Goal: Task Accomplishment & Management: Complete application form

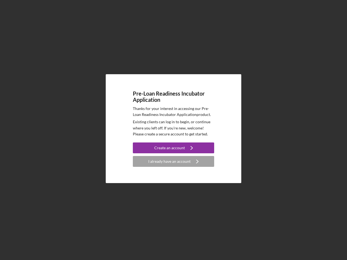
click at [174, 130] on p "Existing clients can log in to begin, or continue where you left off. If you're…" at bounding box center [173, 128] width 81 height 18
click at [174, 148] on div "Create an account" at bounding box center [169, 148] width 31 height 11
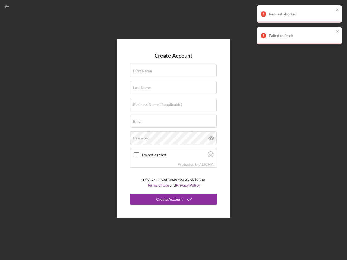
click at [174, 162] on div "Protected by [PERSON_NAME]" at bounding box center [173, 165] width 86 height 6
